Goal: Transaction & Acquisition: Purchase product/service

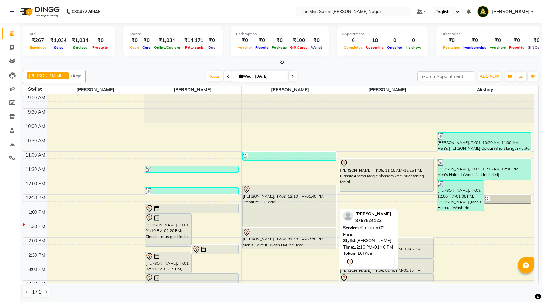
scroll to position [15, 0]
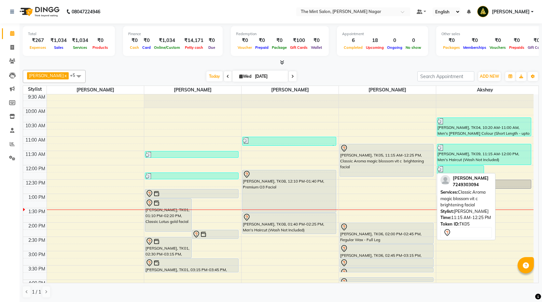
click at [382, 168] on div "Sangrila Singh, TK05, 11:15 AM-12:25 PM, Classic Aroma magic blossom vit c brig…" at bounding box center [386, 160] width 93 height 32
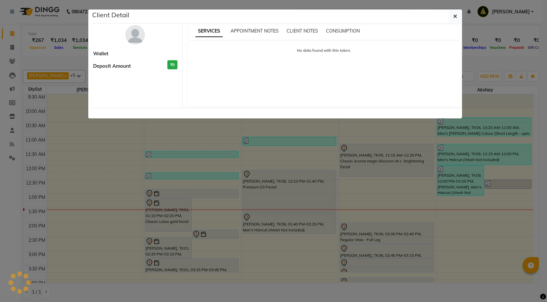
select select "7"
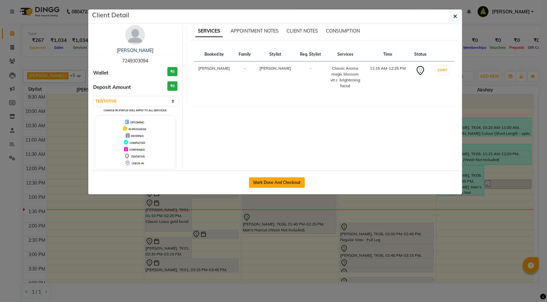
click at [287, 180] on button "Mark Done And Checkout" at bounding box center [277, 182] width 56 height 10
select select "service"
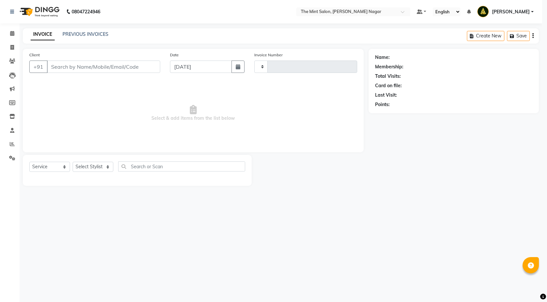
type input "02880"
select select "7164"
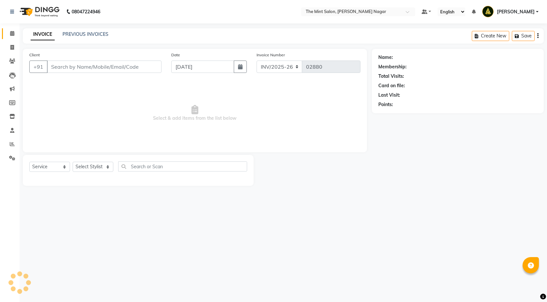
type input "7249303094"
select select "77026"
select select "1: Object"
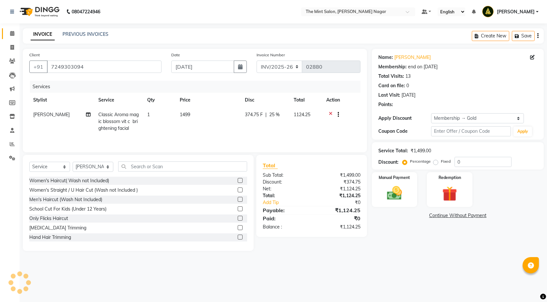
type input "25"
click at [191, 166] on input "text" at bounding box center [182, 166] width 129 height 10
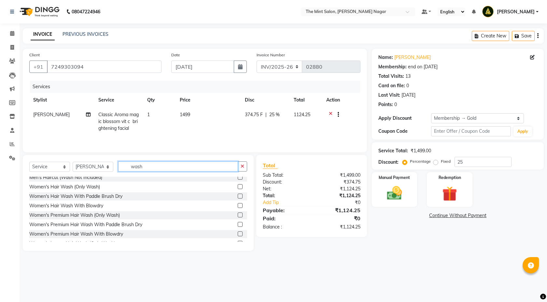
scroll to position [18, 0]
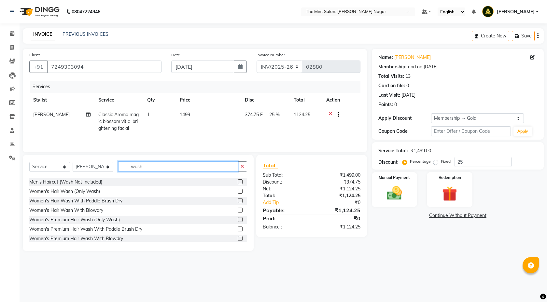
type input "wash"
click at [237, 209] on div at bounding box center [239, 211] width 4 height 7
click at [273, 155] on div "Total Sub Total: ₹1,499.00 Discount: ₹374.75 Net: ₹1,124.25 Total: ₹1,124.25 Ad…" at bounding box center [311, 196] width 110 height 82
click at [237, 210] on label at bounding box center [239, 210] width 5 height 5
click at [237, 210] on input "checkbox" at bounding box center [239, 210] width 4 height 4
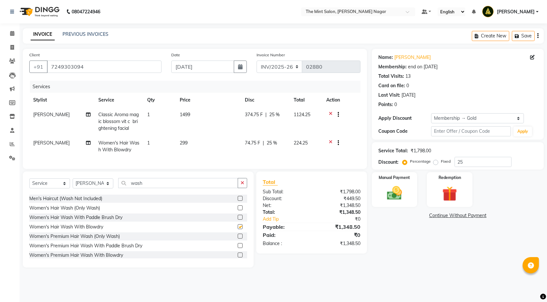
checkbox input "false"
click at [435, 200] on div "Redemption" at bounding box center [449, 189] width 47 height 36
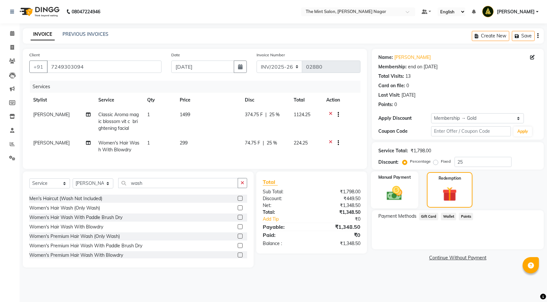
click at [390, 199] on img at bounding box center [394, 193] width 25 height 18
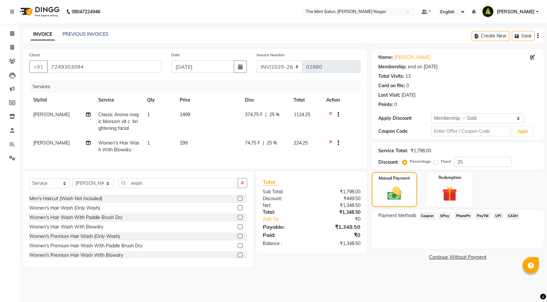
click at [464, 215] on span "PhonePe" at bounding box center [463, 215] width 19 height 7
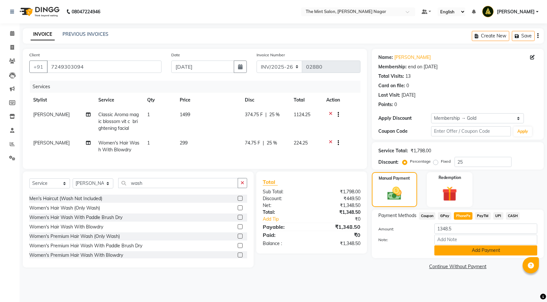
click at [459, 246] on button "Add Payment" at bounding box center [485, 250] width 103 height 10
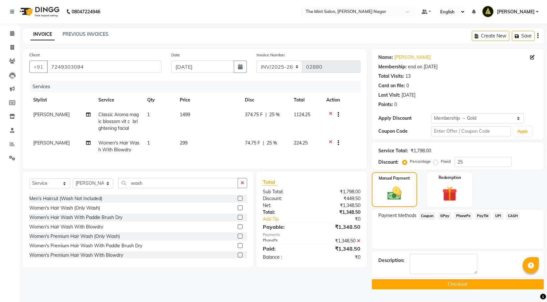
click at [439, 282] on button "Checkout" at bounding box center [458, 284] width 172 height 10
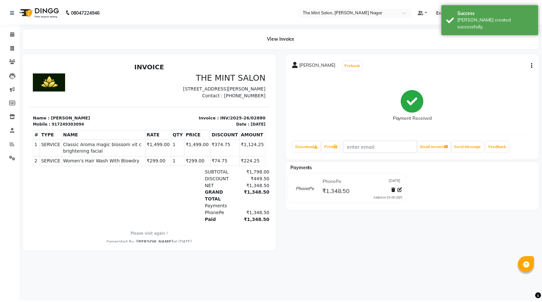
scroll to position [5, 0]
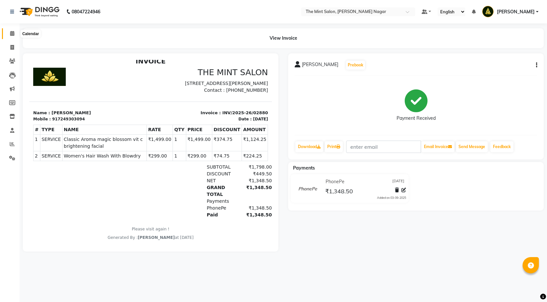
click at [11, 35] on icon at bounding box center [12, 33] width 4 height 5
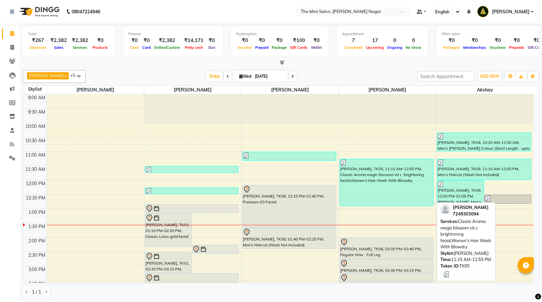
click at [390, 187] on div "[PERSON_NAME], TK05, 11:15 AM-12:55 PM, Classic Aroma magic blossom vit c brigh…" at bounding box center [386, 182] width 93 height 47
select select "3"
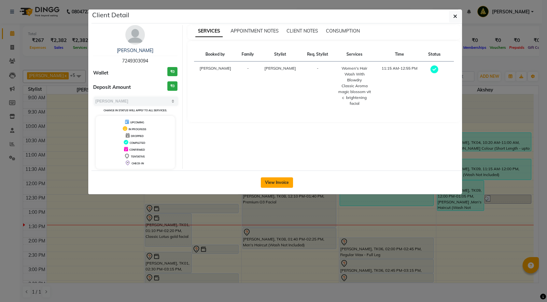
click at [278, 181] on button "View Invoice" at bounding box center [277, 182] width 32 height 10
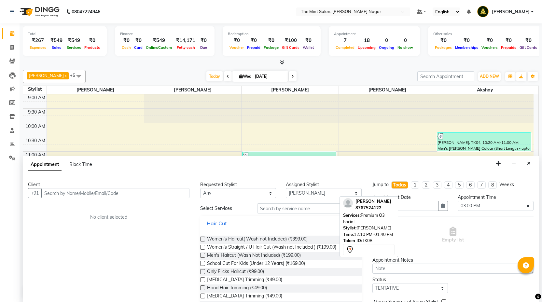
select select "66078"
select select "900"
select select "tentative"
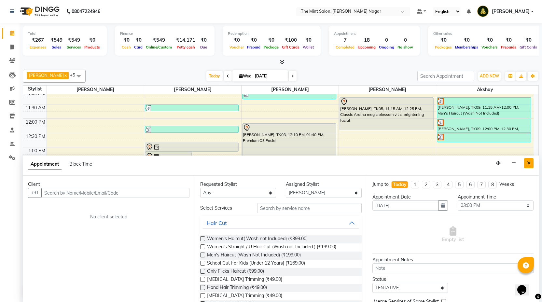
click at [530, 161] on icon "Close" at bounding box center [529, 163] width 4 height 5
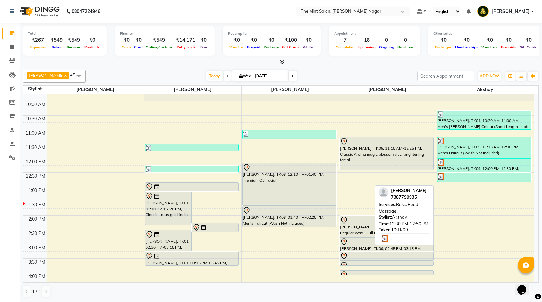
scroll to position [10, 0]
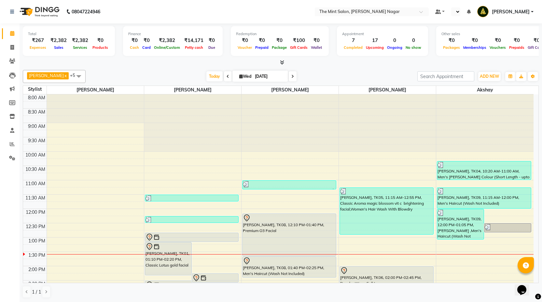
select select "en"
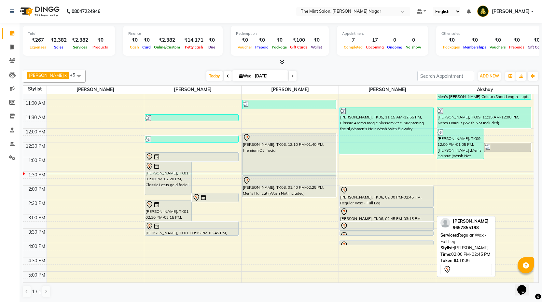
scroll to position [52, 0]
